Goal: Task Accomplishment & Management: Use online tool/utility

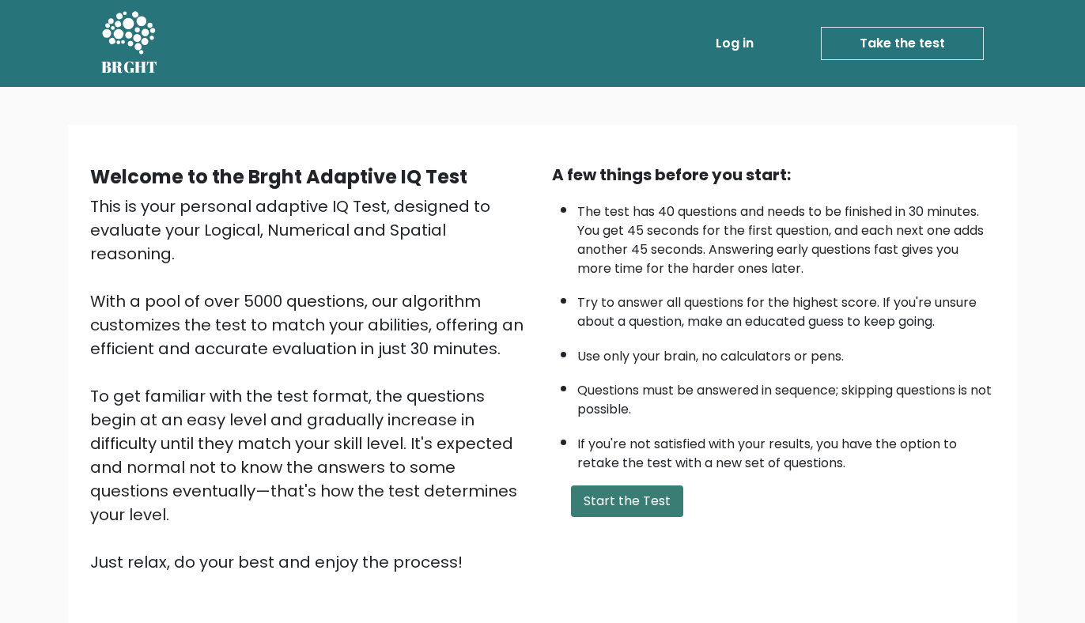
click at [633, 509] on button "Start the Test" at bounding box center [627, 502] width 112 height 32
